Goal: Task Accomplishment & Management: Complete application form

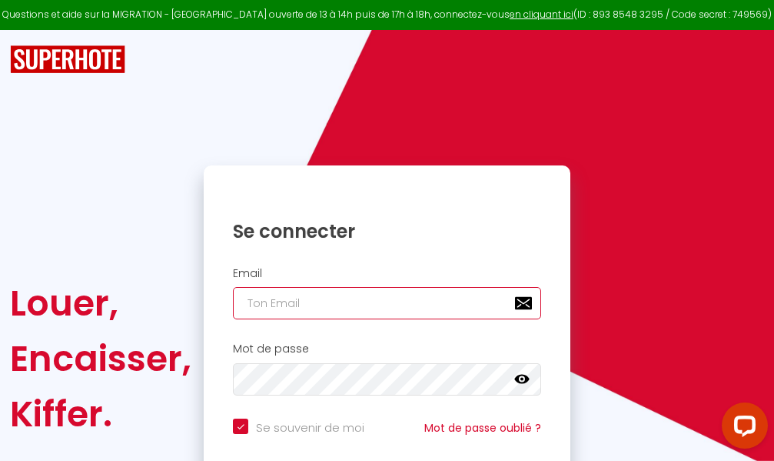
click at [420, 301] on input "email" at bounding box center [387, 303] width 308 height 32
type input "m"
checkbox input "true"
type input "ma"
checkbox input "true"
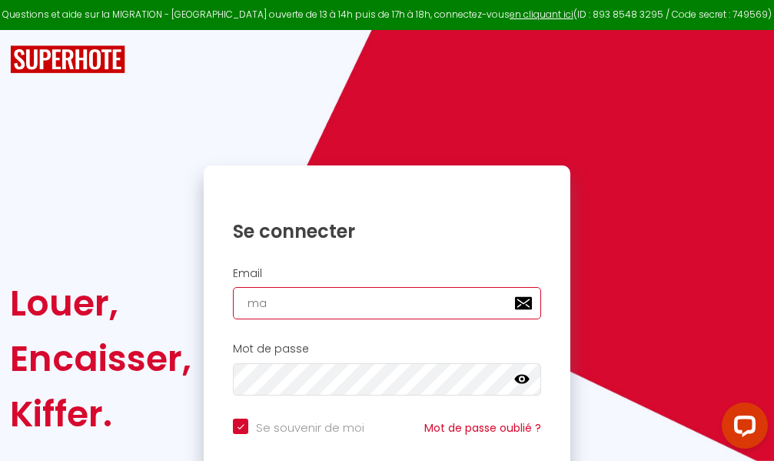
type input "mar"
checkbox input "true"
type input "marc"
checkbox input "true"
type input "marcd"
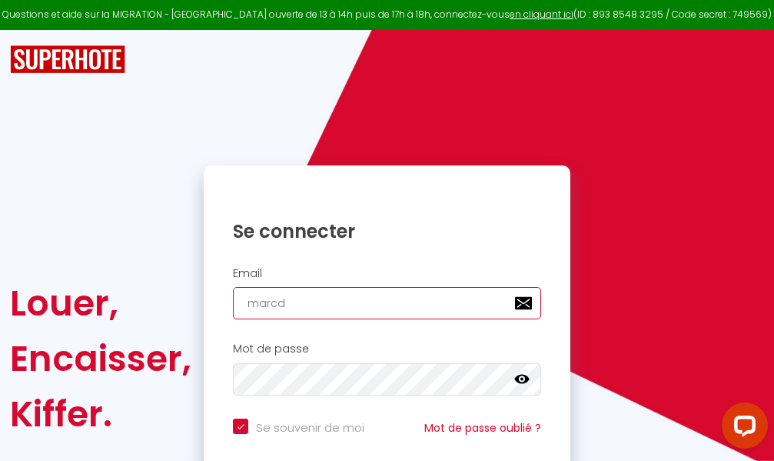
checkbox input "true"
type input "marcdp"
checkbox input "true"
type input "marcdpo"
checkbox input "true"
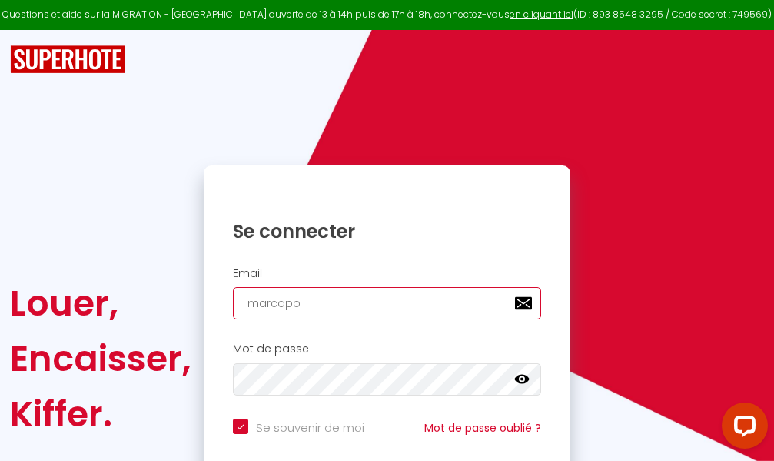
type input "marcdpoz"
checkbox input "true"
type input "marcdpoz."
checkbox input "true"
type input "marcdpoz.l"
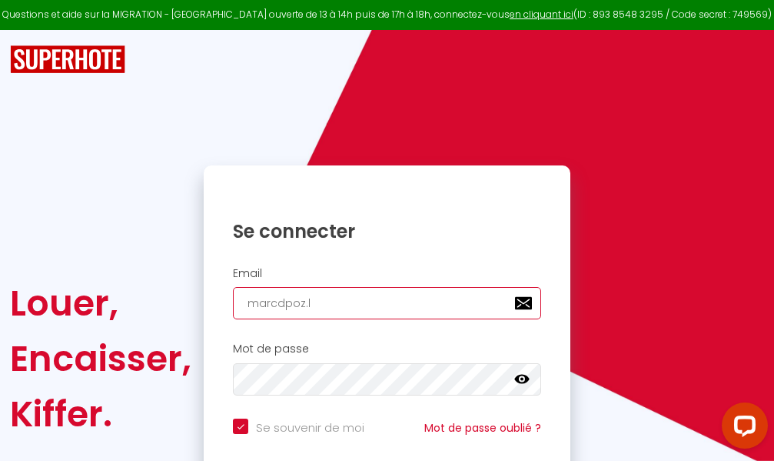
checkbox input "true"
type input "marcdpoz.lo"
checkbox input "true"
type input "marcdpoz.loc"
checkbox input "true"
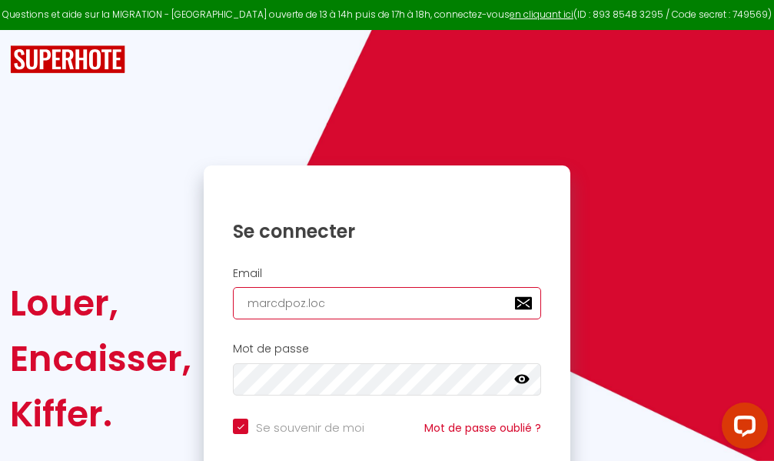
type input "marcdpoz.loca"
checkbox input "true"
type input "marcdpoz.locat"
checkbox input "true"
type input "marcdpoz.locati"
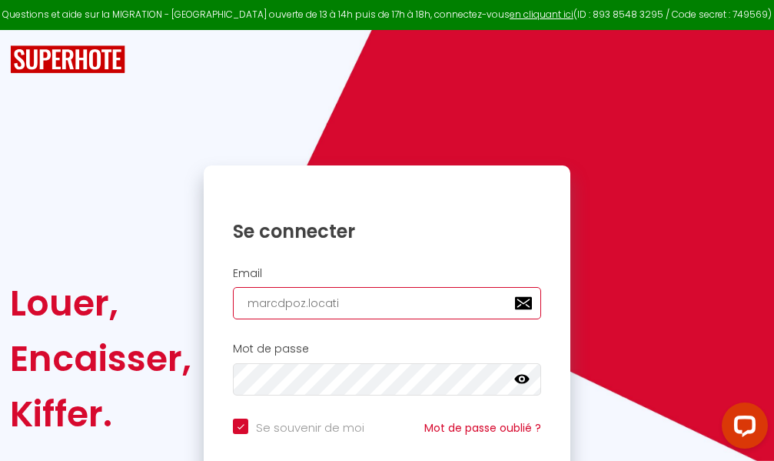
checkbox input "true"
type input "marcdpoz.locatio"
checkbox input "true"
type input "marcdpoz.location"
checkbox input "true"
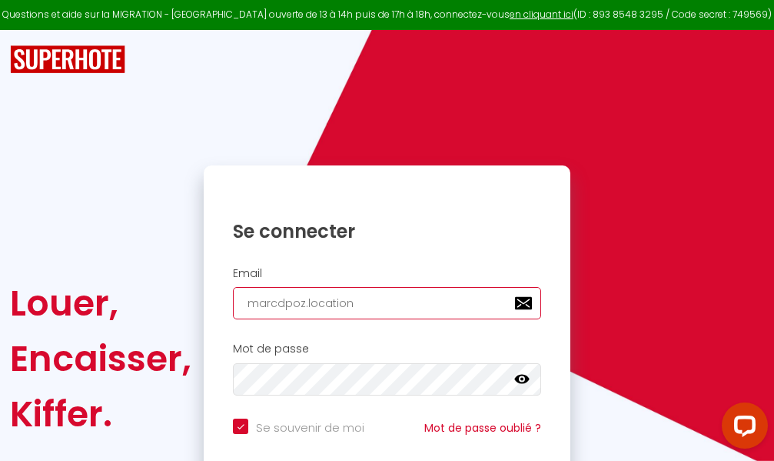
type input "marcdpoz.location@"
checkbox input "true"
type input "marcdpoz.location@g"
checkbox input "true"
type input "marcdpoz.location@gm"
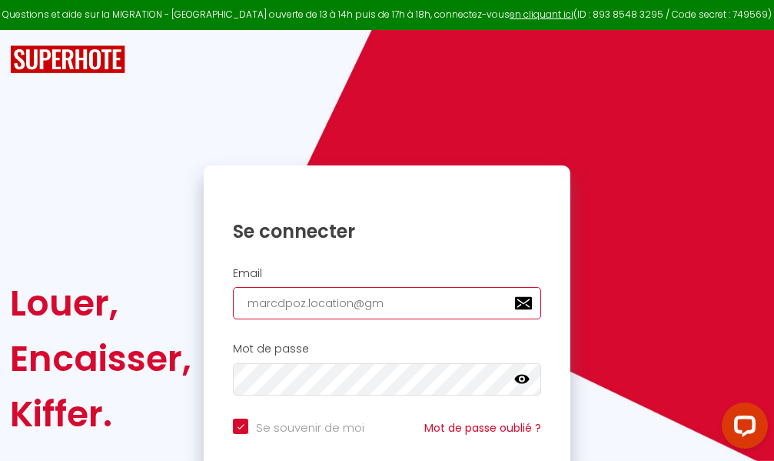
checkbox input "true"
type input "marcdpoz.location@gma"
checkbox input "true"
type input "marcdpoz.location@gmai"
checkbox input "true"
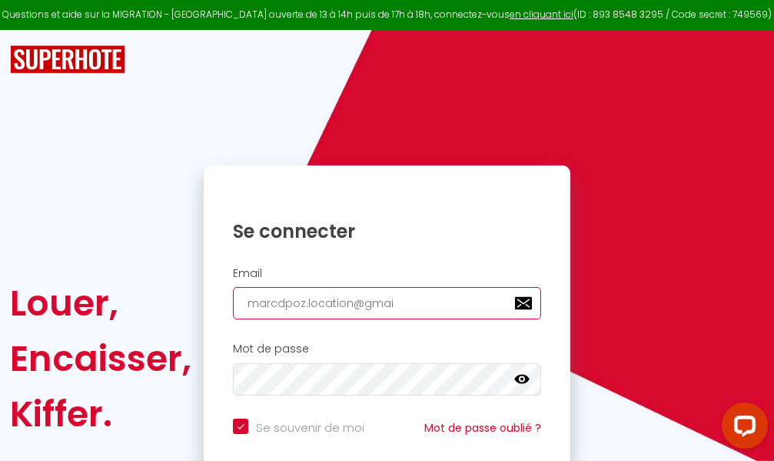
type input "[EMAIL_ADDRESS]"
checkbox input "true"
type input "[EMAIL_ADDRESS]."
checkbox input "true"
type input "marcdpoz.location@gmail.c"
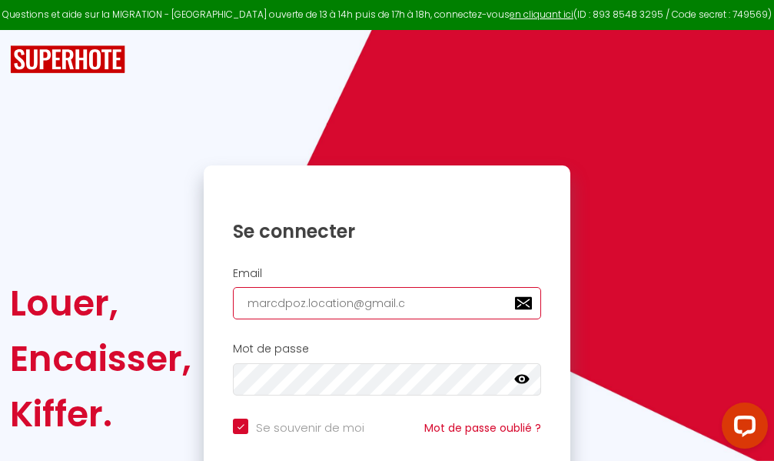
checkbox input "true"
type input "[EMAIL_ADDRESS][DOMAIN_NAME]"
checkbox input "true"
type input "[EMAIL_ADDRESS][DOMAIN_NAME]"
checkbox input "true"
